Goal: Transaction & Acquisition: Book appointment/travel/reservation

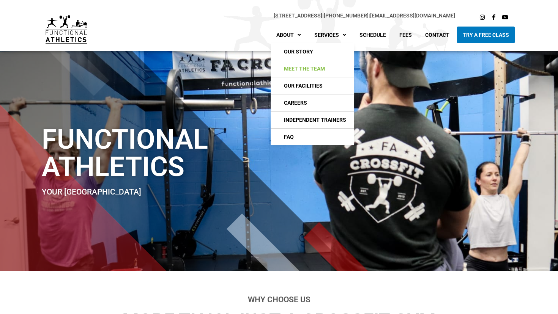
click at [316, 73] on link "Meet The Team" at bounding box center [313, 68] width 84 height 17
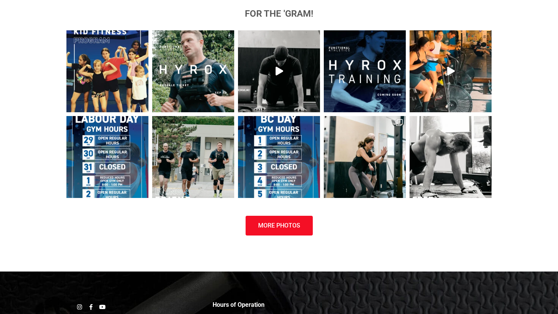
scroll to position [3016, 0]
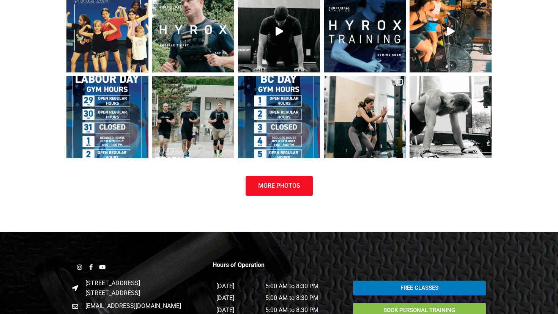
click at [425, 308] on span "Book Personal Training" at bounding box center [420, 311] width 72 height 6
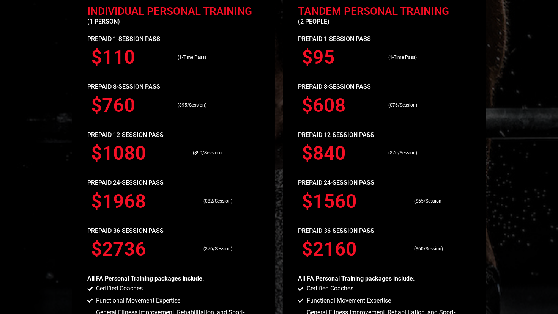
scroll to position [661, 0]
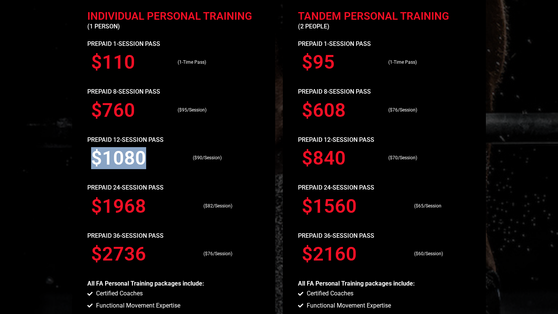
drag, startPoint x: 147, startPoint y: 161, endPoint x: 90, endPoint y: 162, distance: 56.2
click at [90, 161] on div "$1080" at bounding box center [138, 158] width 102 height 27
click at [139, 115] on h3 "$760" at bounding box center [130, 110] width 79 height 19
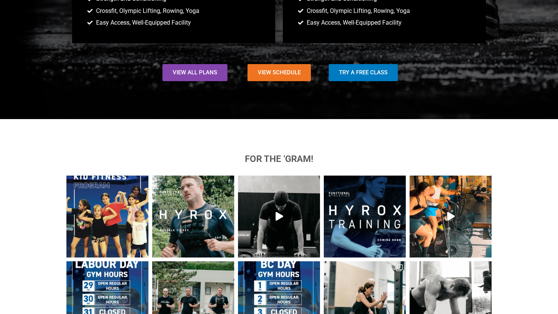
scroll to position [993, 0]
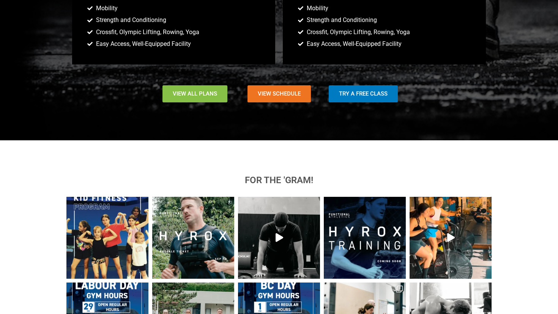
click at [207, 96] on span "View All Plans" at bounding box center [195, 94] width 44 height 6
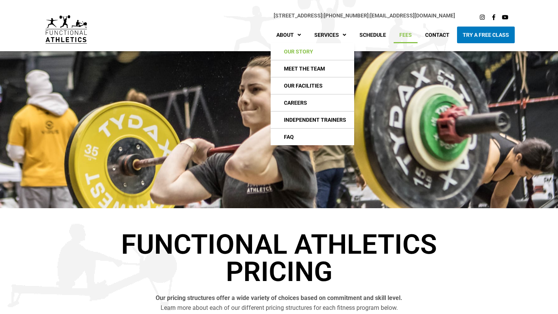
click at [302, 51] on link "Our Story" at bounding box center [313, 51] width 84 height 17
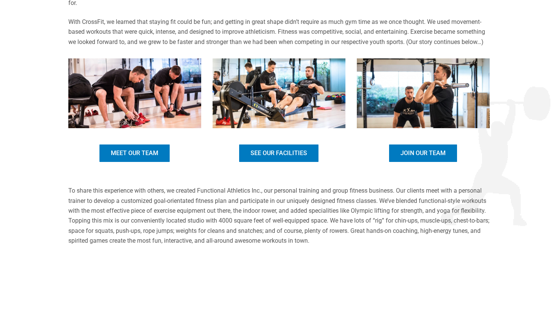
scroll to position [227, 0]
